Goal: Information Seeking & Learning: Compare options

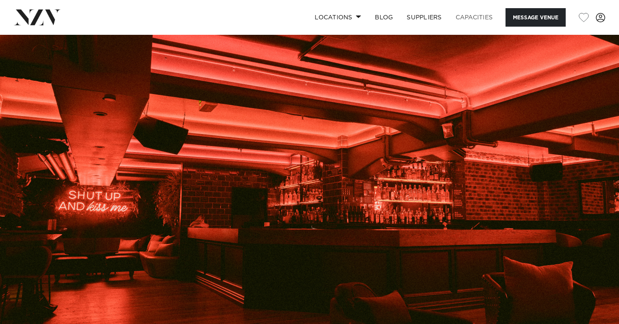
click at [470, 17] on link "Capacities" at bounding box center [473, 17] width 51 height 18
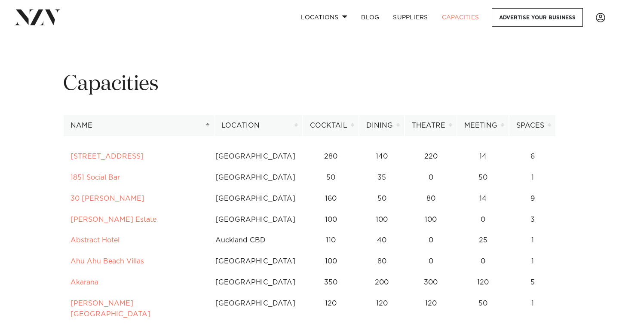
click at [273, 123] on th "Location" at bounding box center [258, 125] width 88 height 21
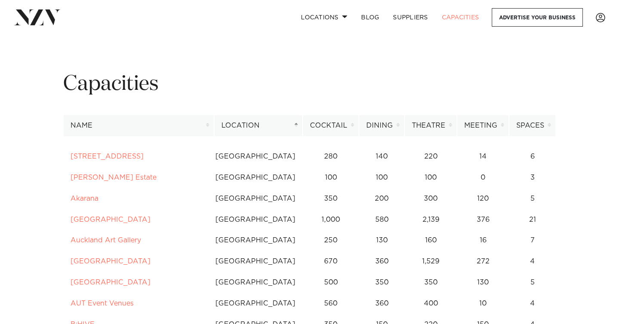
click at [334, 125] on th "Cocktail" at bounding box center [330, 125] width 56 height 21
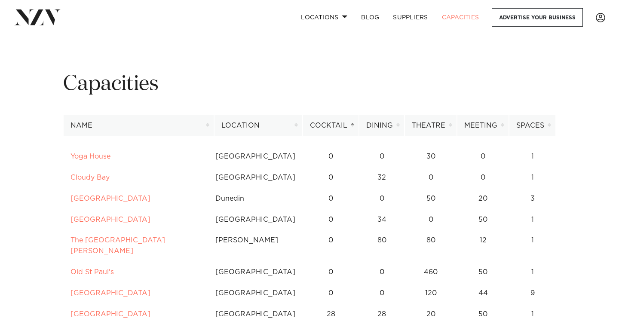
click at [251, 127] on th "Location" at bounding box center [258, 125] width 88 height 21
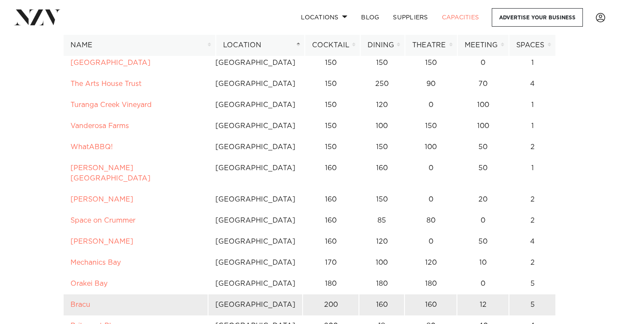
scroll to position [941, 0]
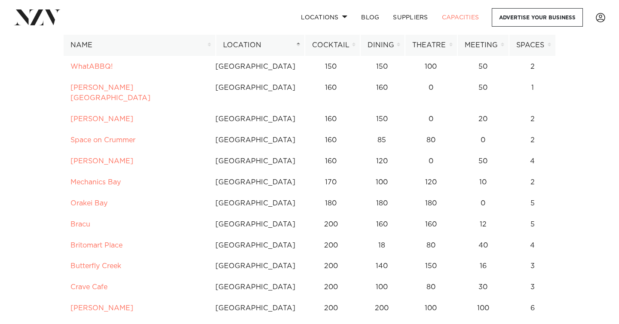
drag, startPoint x: 87, startPoint y: 176, endPoint x: 261, endPoint y: 0, distance: 247.0
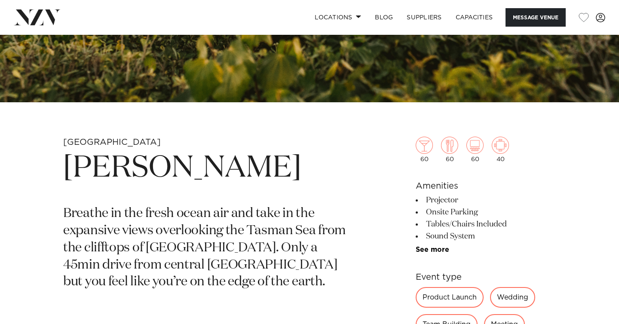
scroll to position [223, 0]
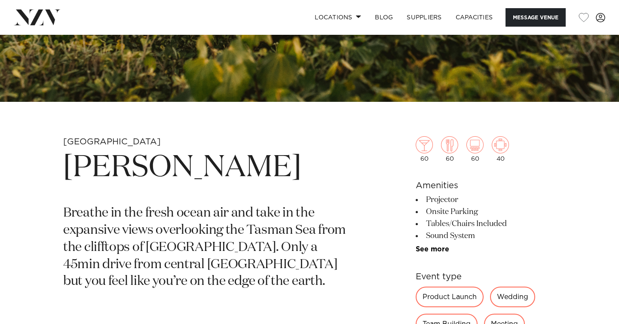
click at [191, 173] on h1 "[PERSON_NAME]" at bounding box center [208, 168] width 291 height 40
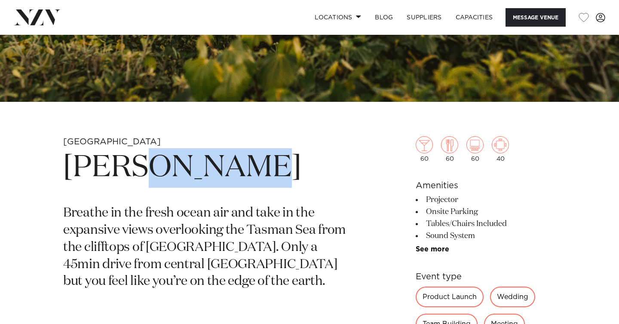
click at [191, 173] on h1 "[PERSON_NAME]" at bounding box center [208, 168] width 291 height 40
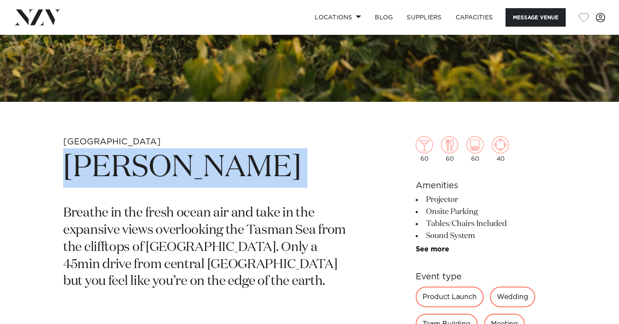
click at [191, 173] on h1 "[PERSON_NAME]" at bounding box center [208, 168] width 291 height 40
copy section "[PERSON_NAME]"
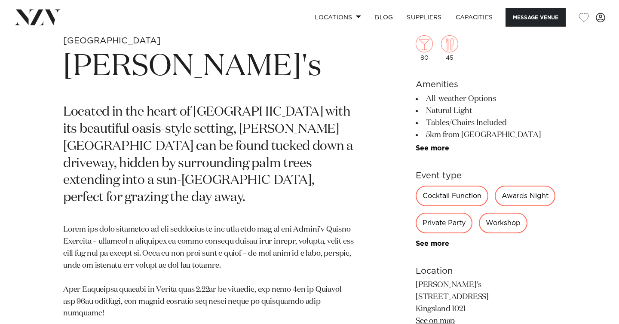
scroll to position [324, 0]
click at [118, 75] on h1 "[PERSON_NAME]'s" at bounding box center [208, 67] width 291 height 40
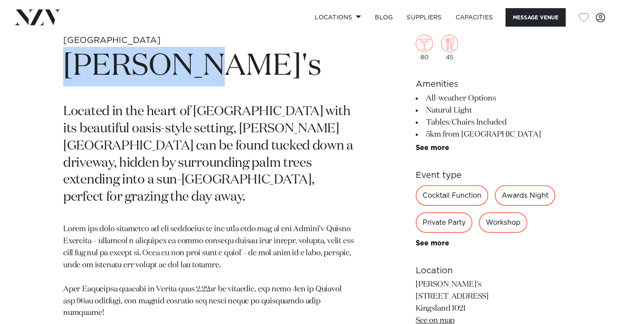
click at [118, 75] on h1 "[PERSON_NAME]'s" at bounding box center [208, 67] width 291 height 40
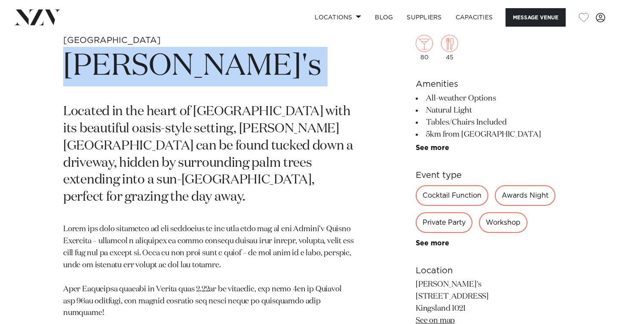
click at [118, 75] on h1 "[PERSON_NAME]'s" at bounding box center [208, 67] width 291 height 40
copy section "[PERSON_NAME]'s"
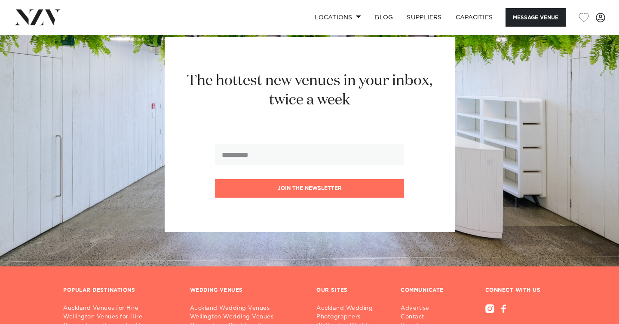
scroll to position [1479, 0]
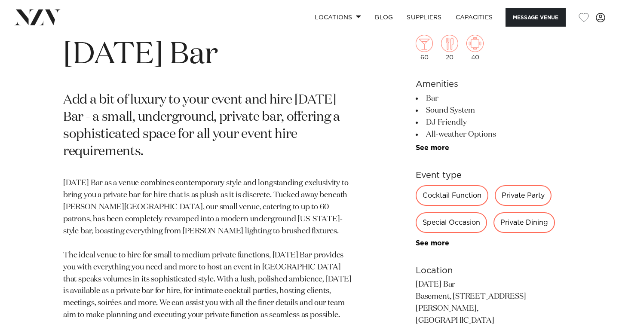
scroll to position [334, 0]
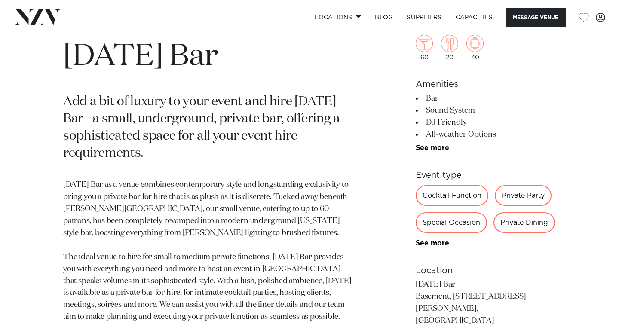
click at [192, 68] on h1 "[DATE] Bar" at bounding box center [208, 57] width 291 height 40
click at [192, 68] on h1 "Thursday Bar" at bounding box center [208, 57] width 291 height 40
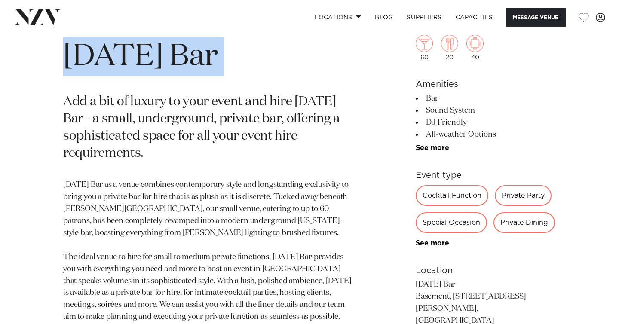
click at [192, 68] on h1 "Thursday Bar" at bounding box center [208, 57] width 291 height 40
copy section "Thursday Bar"
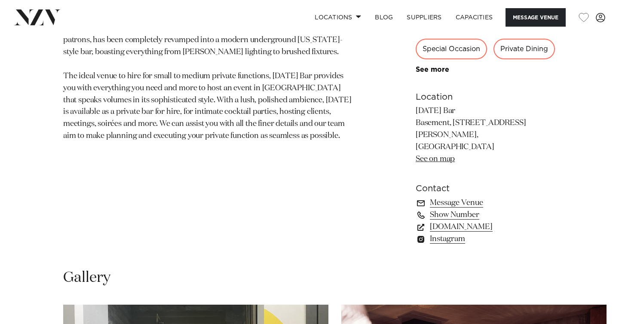
scroll to position [521, 0]
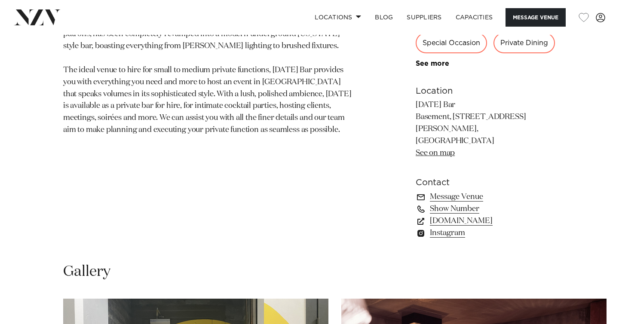
click at [441, 149] on link "See on map" at bounding box center [434, 153] width 39 height 8
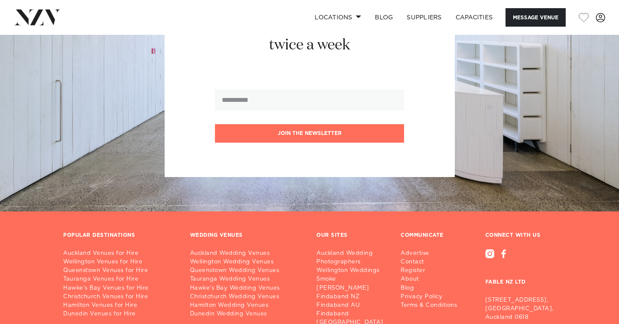
scroll to position [1273, 0]
